Goal: Navigation & Orientation: Find specific page/section

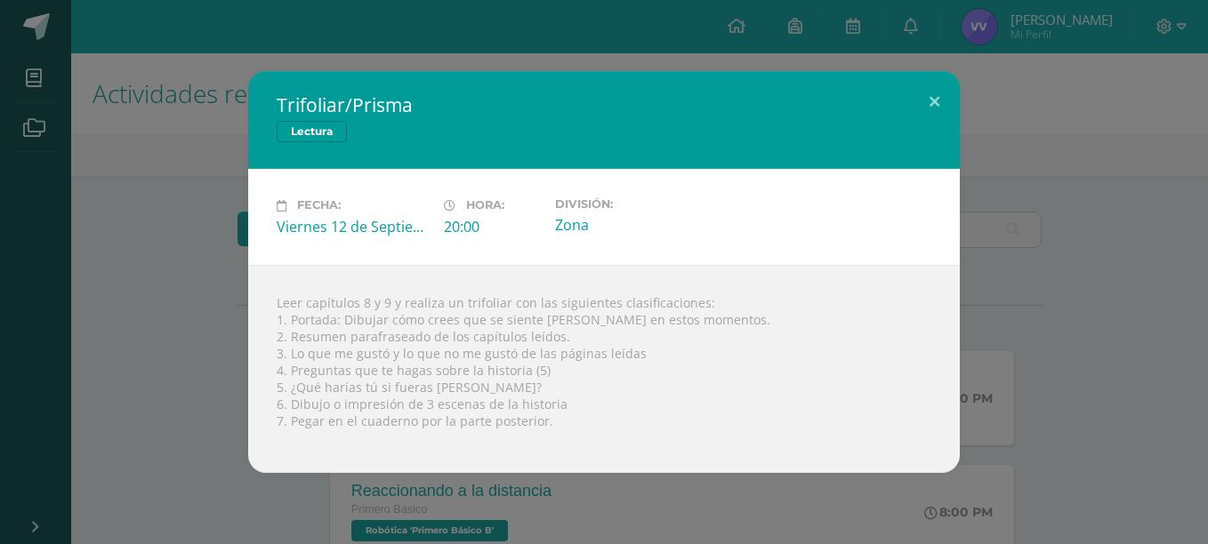
scroll to position [657, 0]
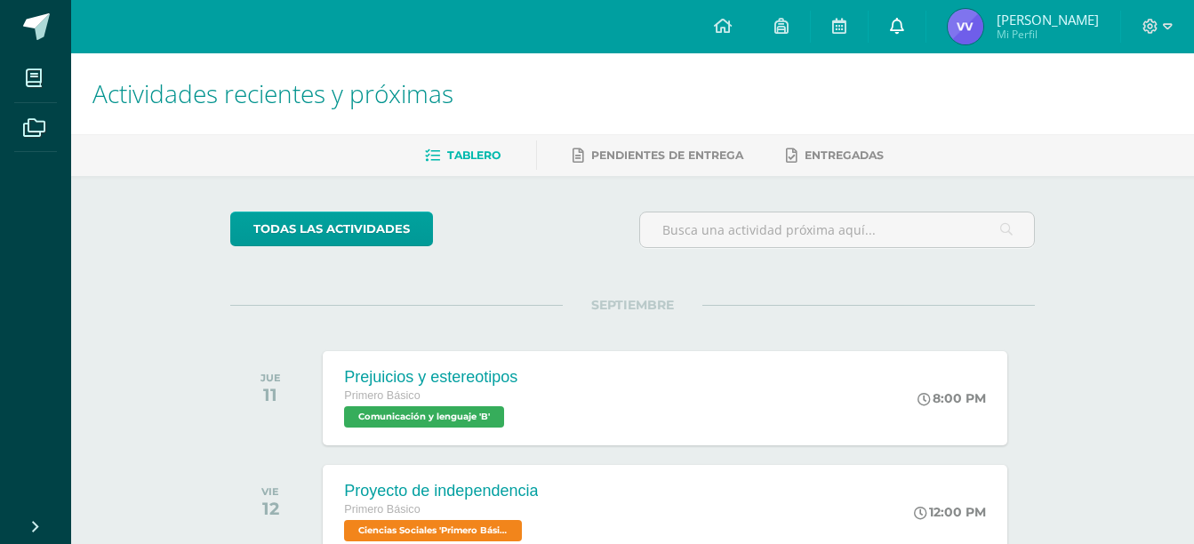
click at [896, 28] on icon at bounding box center [897, 26] width 14 height 16
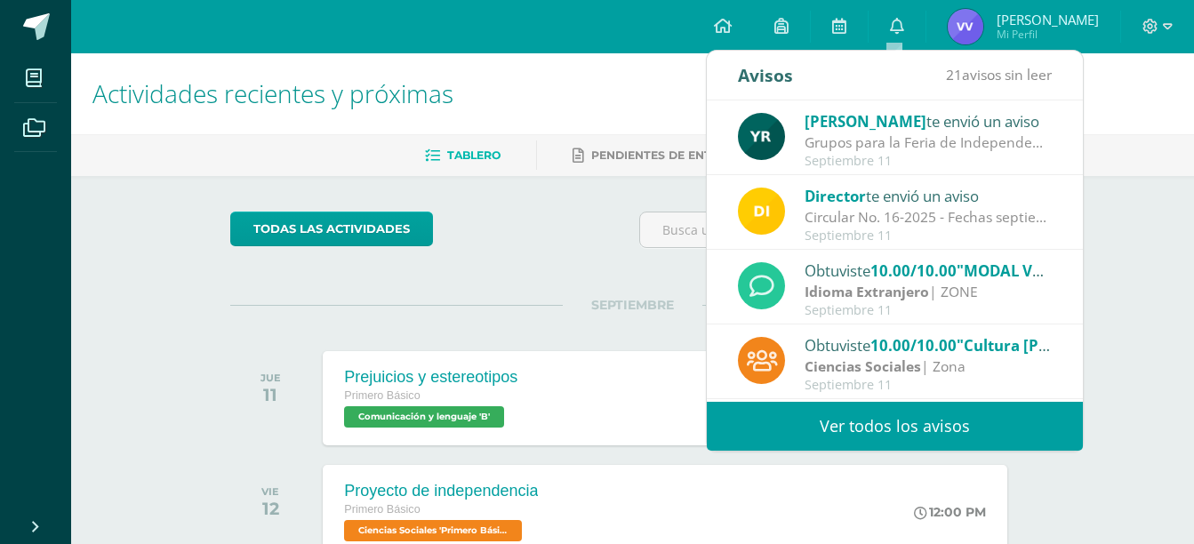
click at [859, 143] on div "Grupos para la Feria de Independencia : Grupos para la Feria de Independencia G…" at bounding box center [928, 143] width 247 height 20
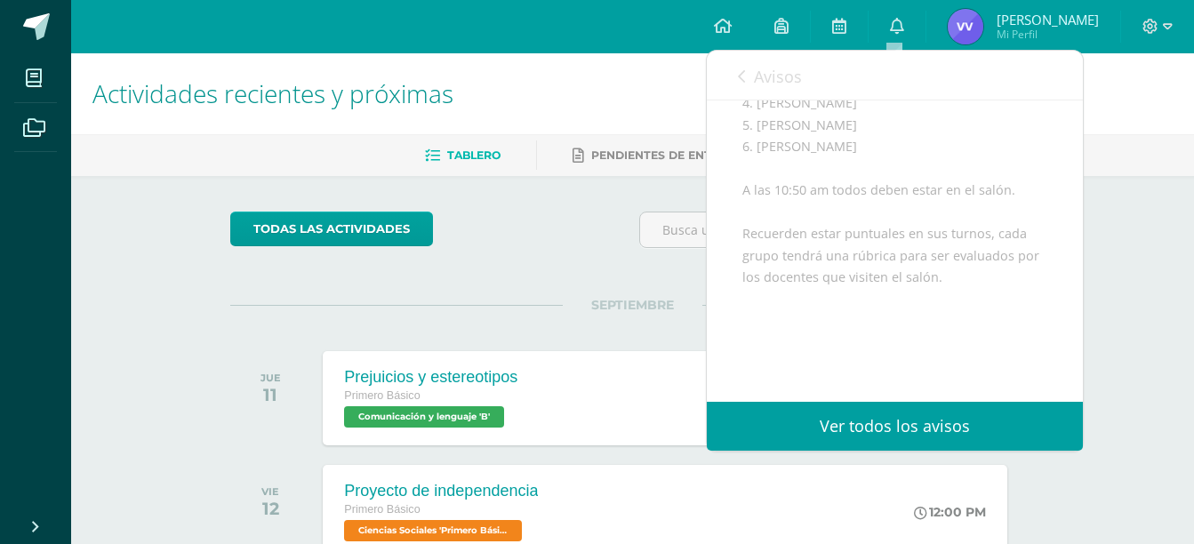
scroll to position [863, 0]
